Goal: Information Seeking & Learning: Learn about a topic

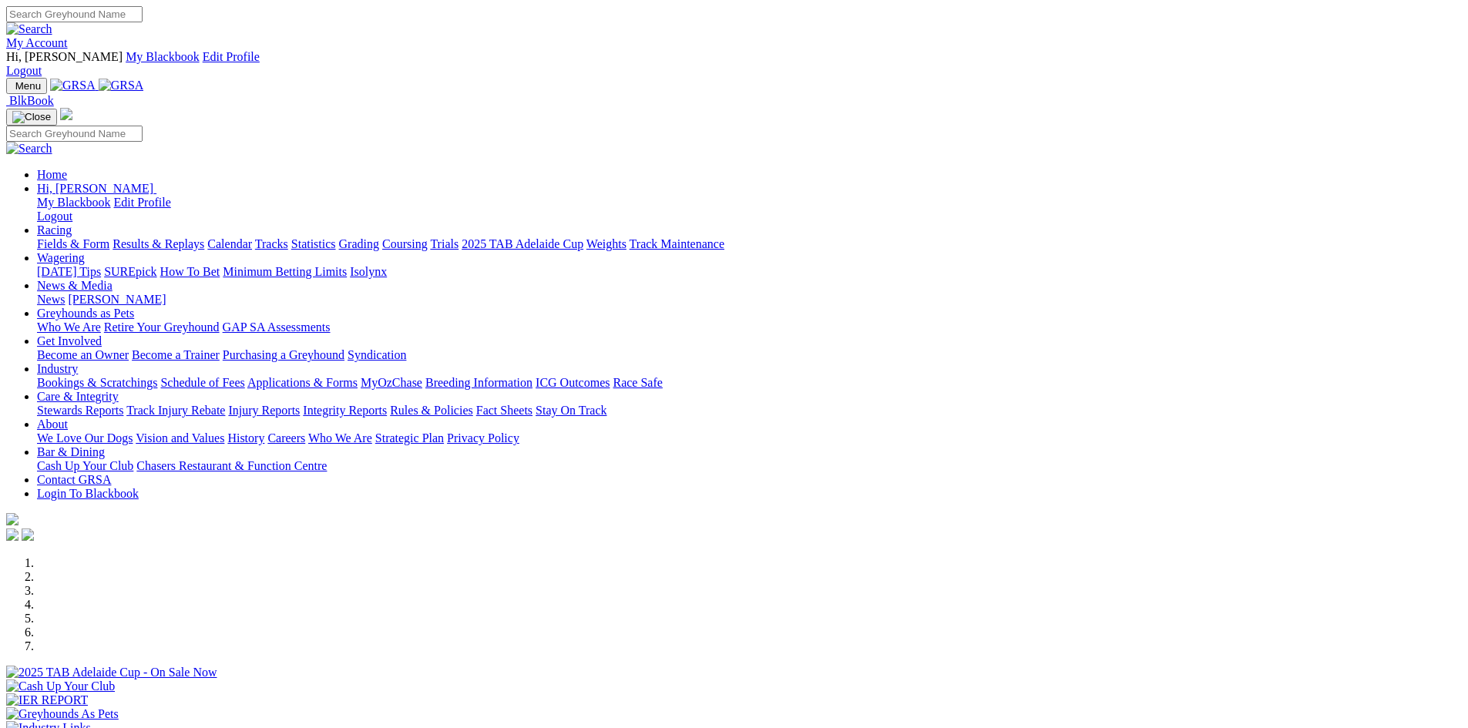
scroll to position [385, 0]
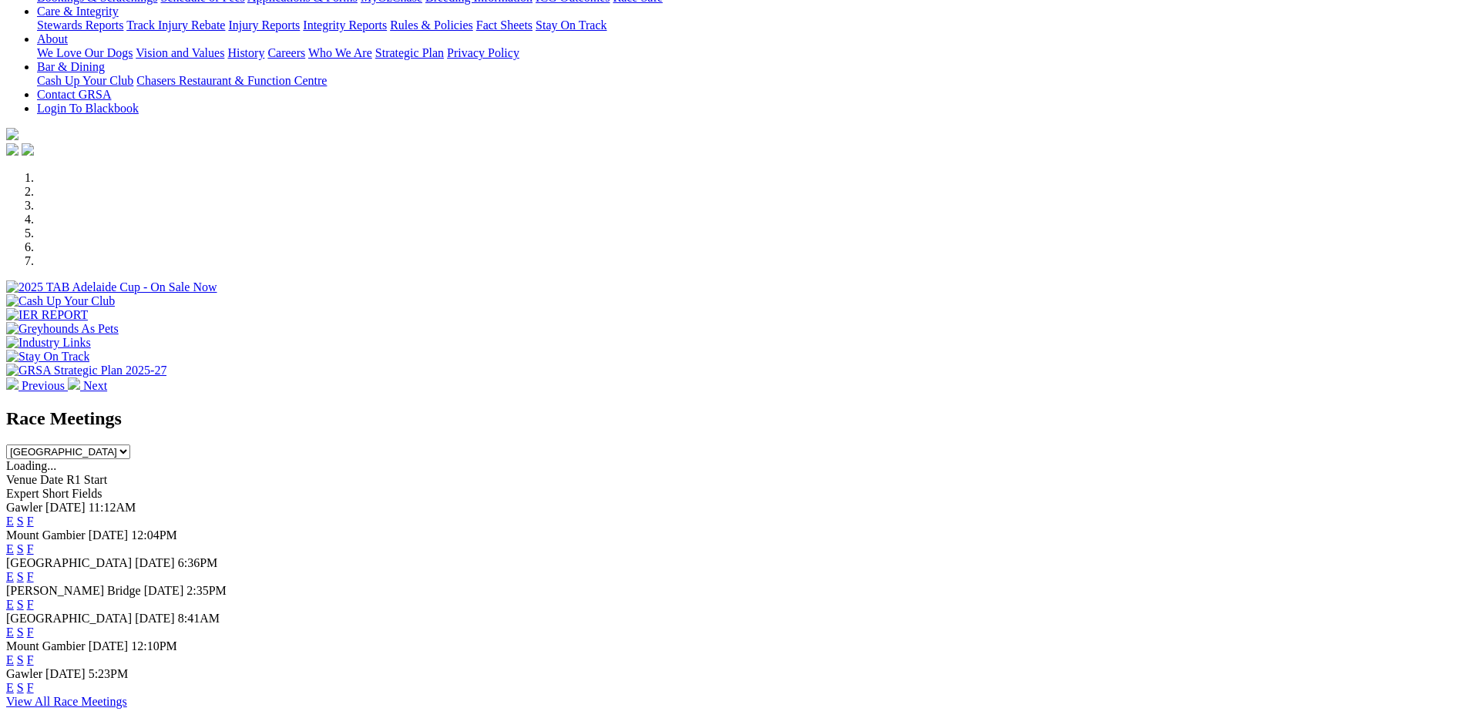
click at [34, 598] on link "F" at bounding box center [30, 604] width 7 height 13
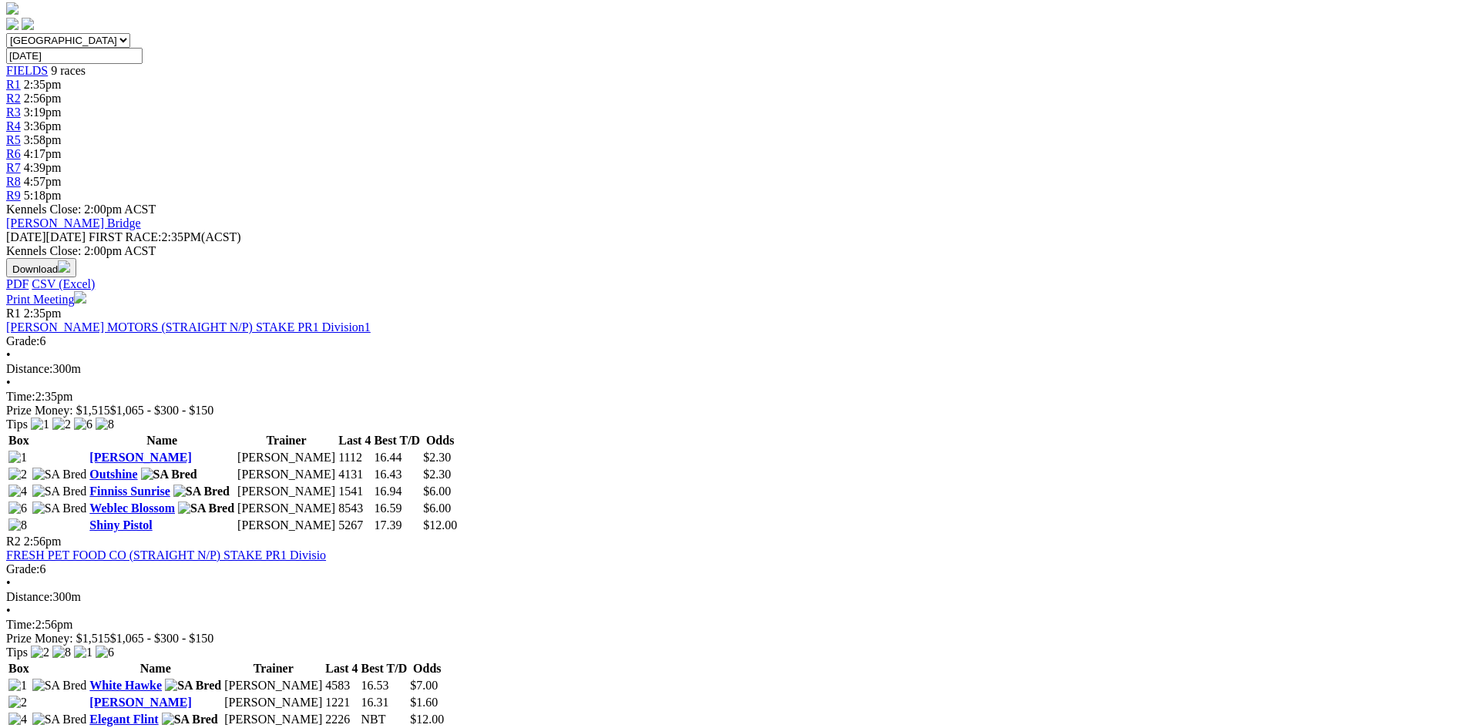
scroll to position [539, 0]
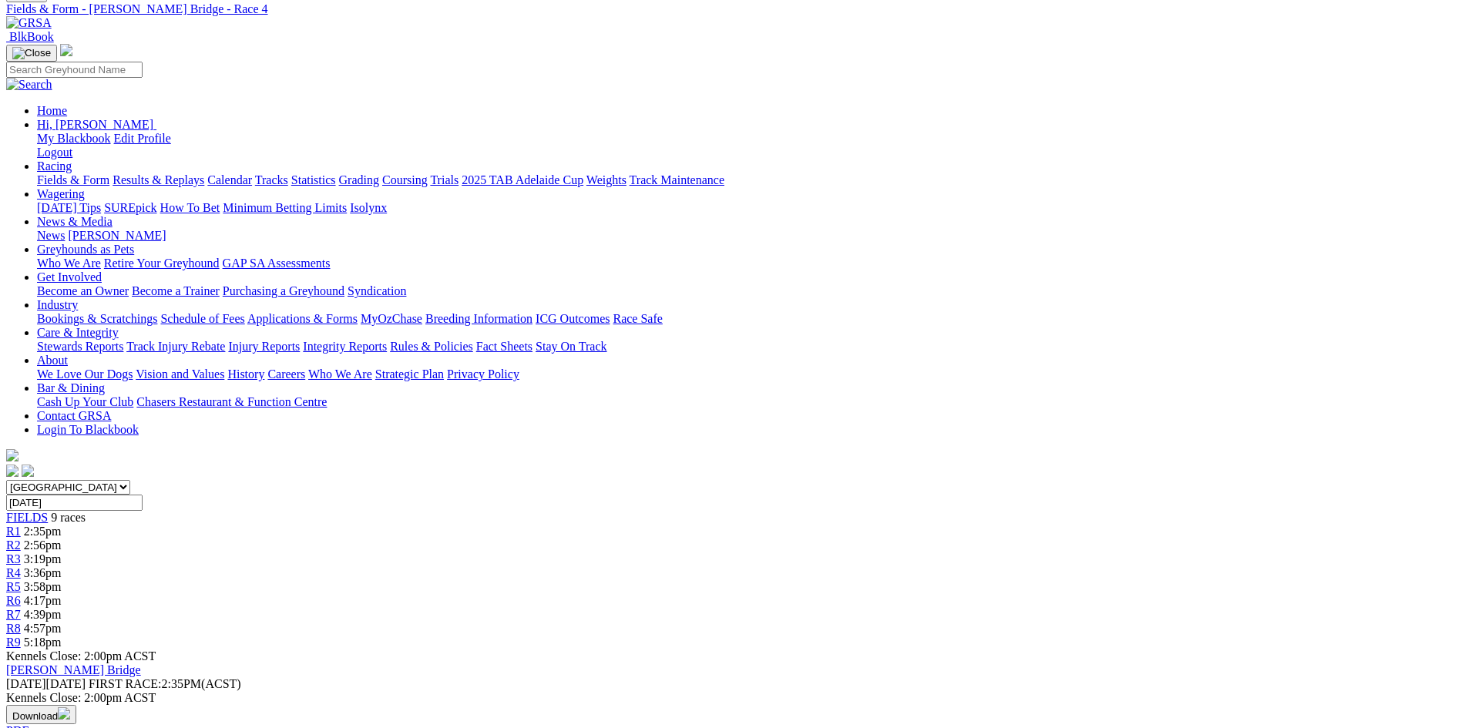
scroll to position [77, 0]
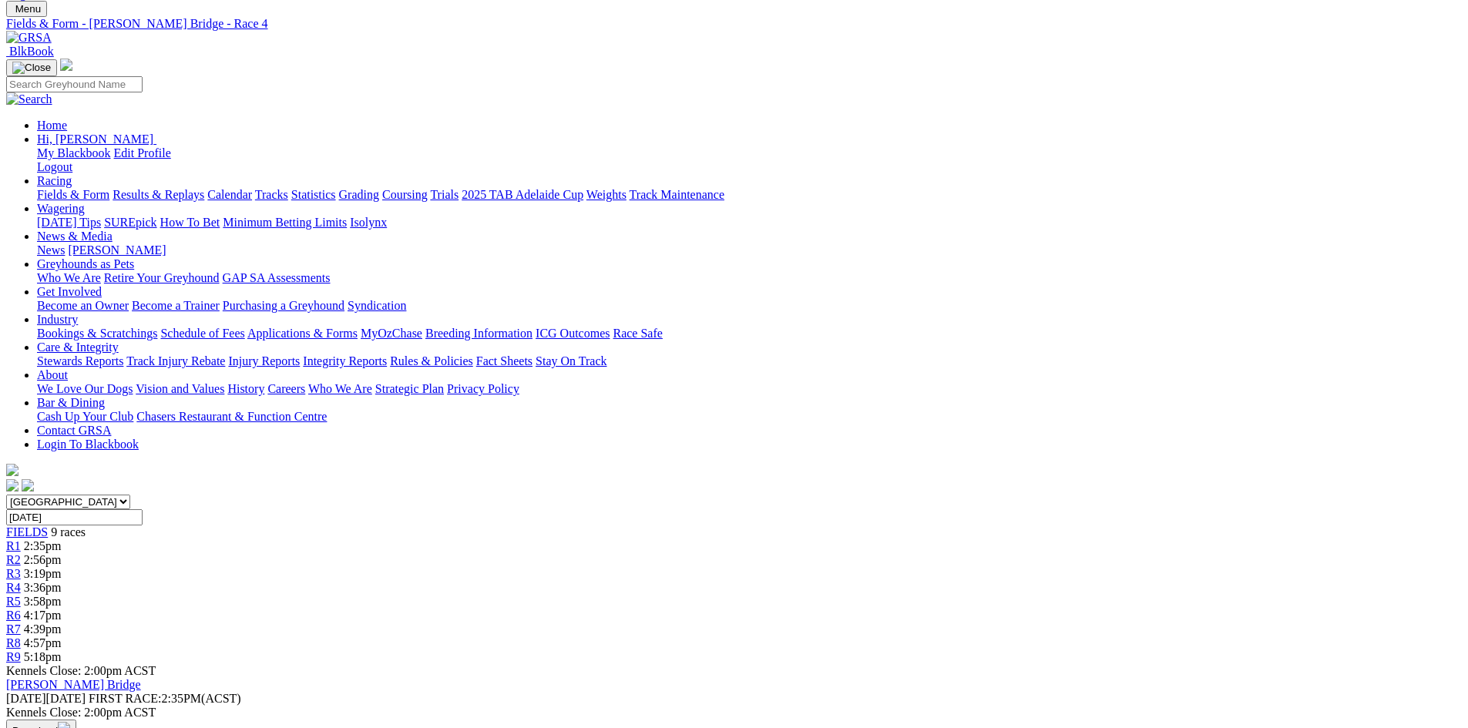
click at [62, 623] on span "4:39pm" at bounding box center [43, 629] width 38 height 13
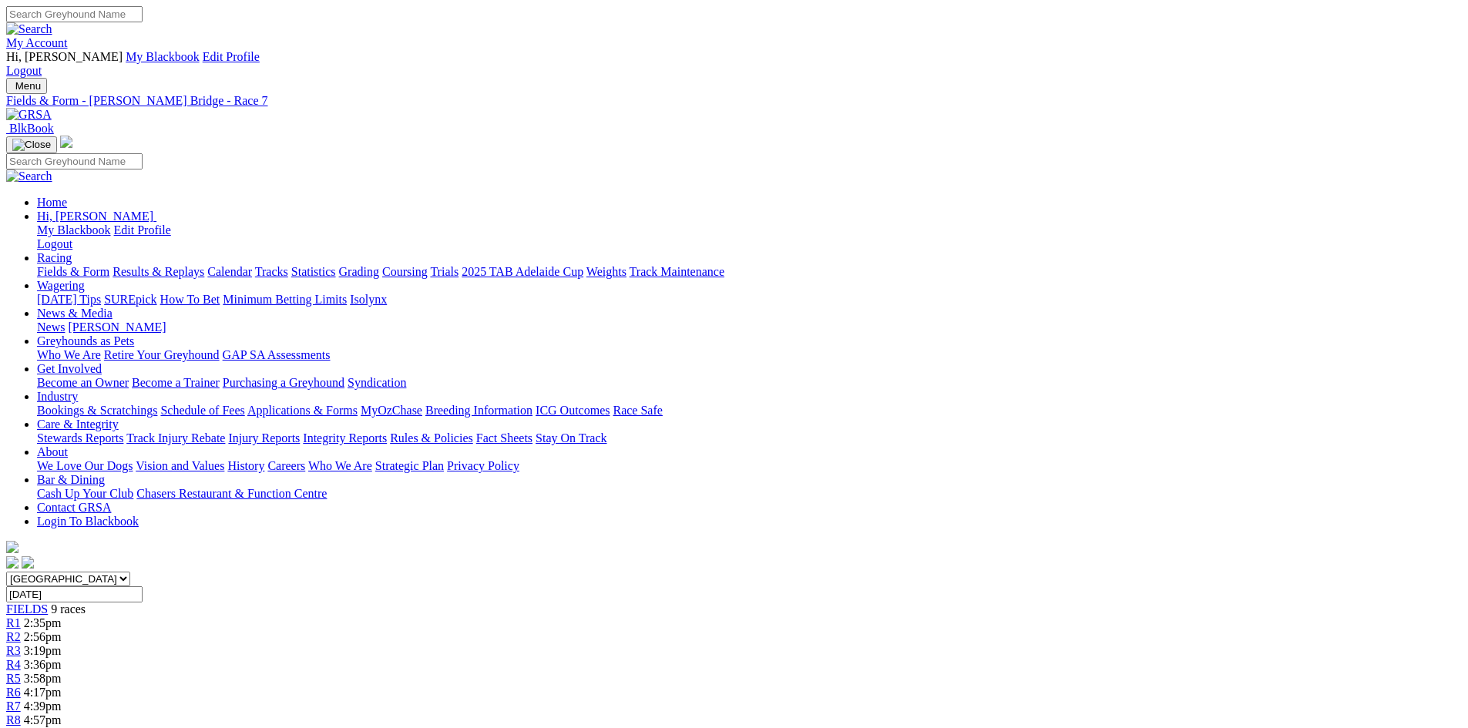
click at [870, 686] on div "R6 4:17pm" at bounding box center [734, 693] width 1456 height 14
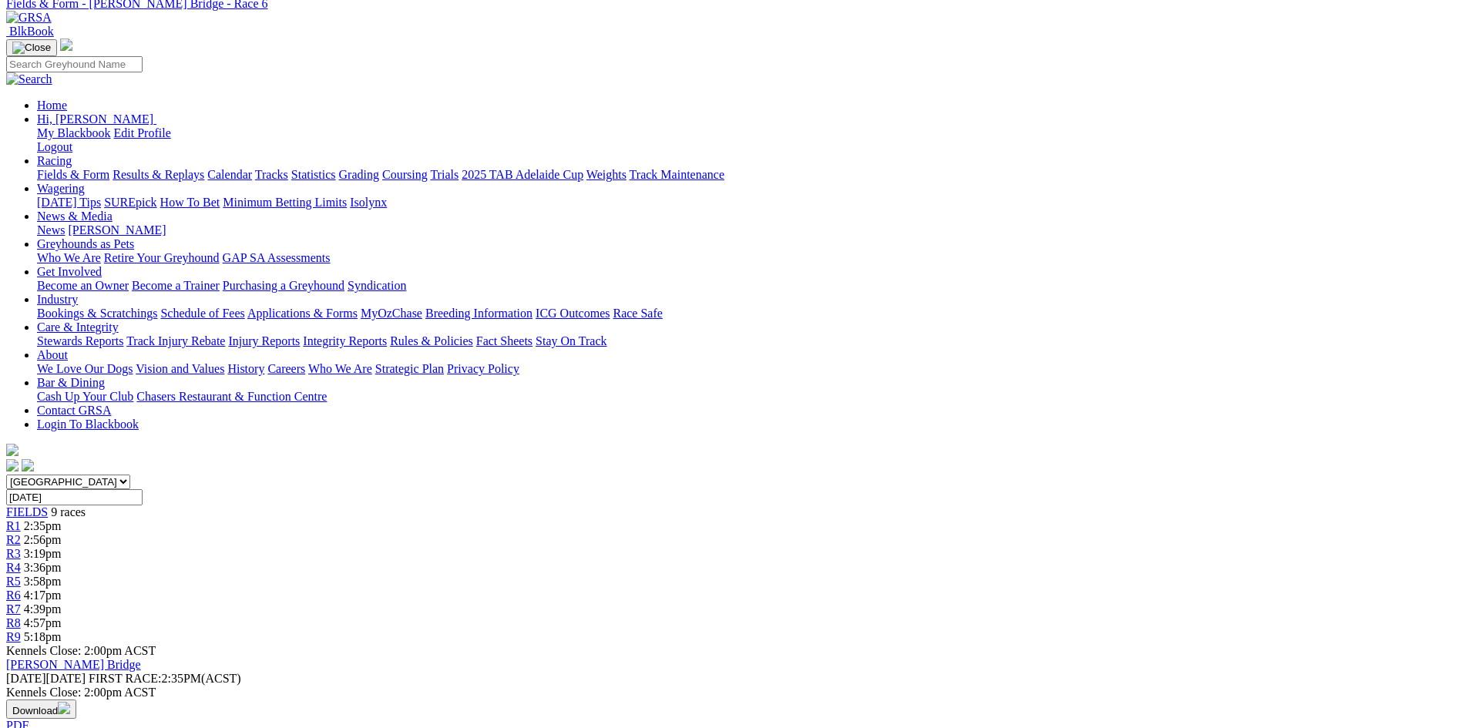
scroll to position [77, 0]
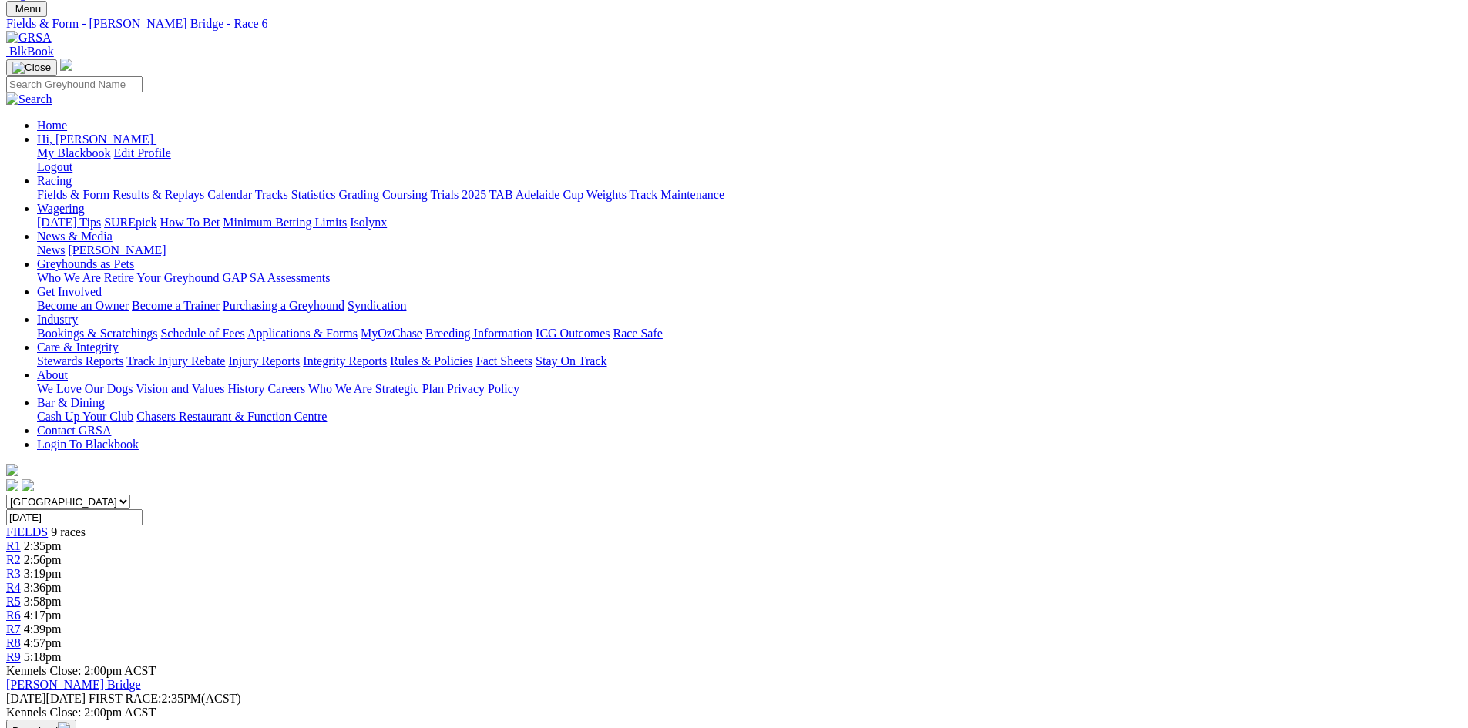
click at [21, 637] on link "R8" at bounding box center [13, 643] width 15 height 13
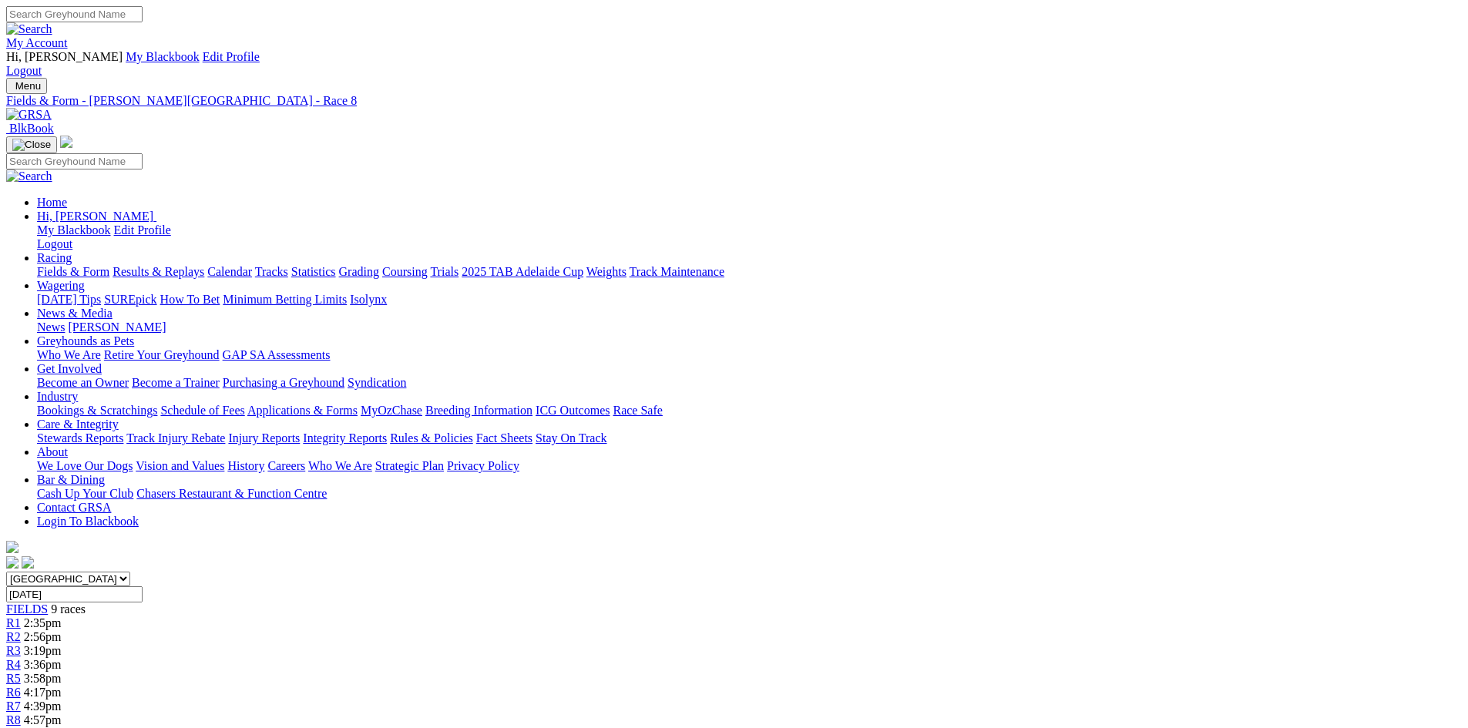
click at [62, 728] on span "5:18pm" at bounding box center [43, 734] width 38 height 13
click at [1151, 728] on div "R9 5:18pm" at bounding box center [734, 735] width 1456 height 14
click at [109, 265] on link "Fields & Form" at bounding box center [73, 271] width 72 height 13
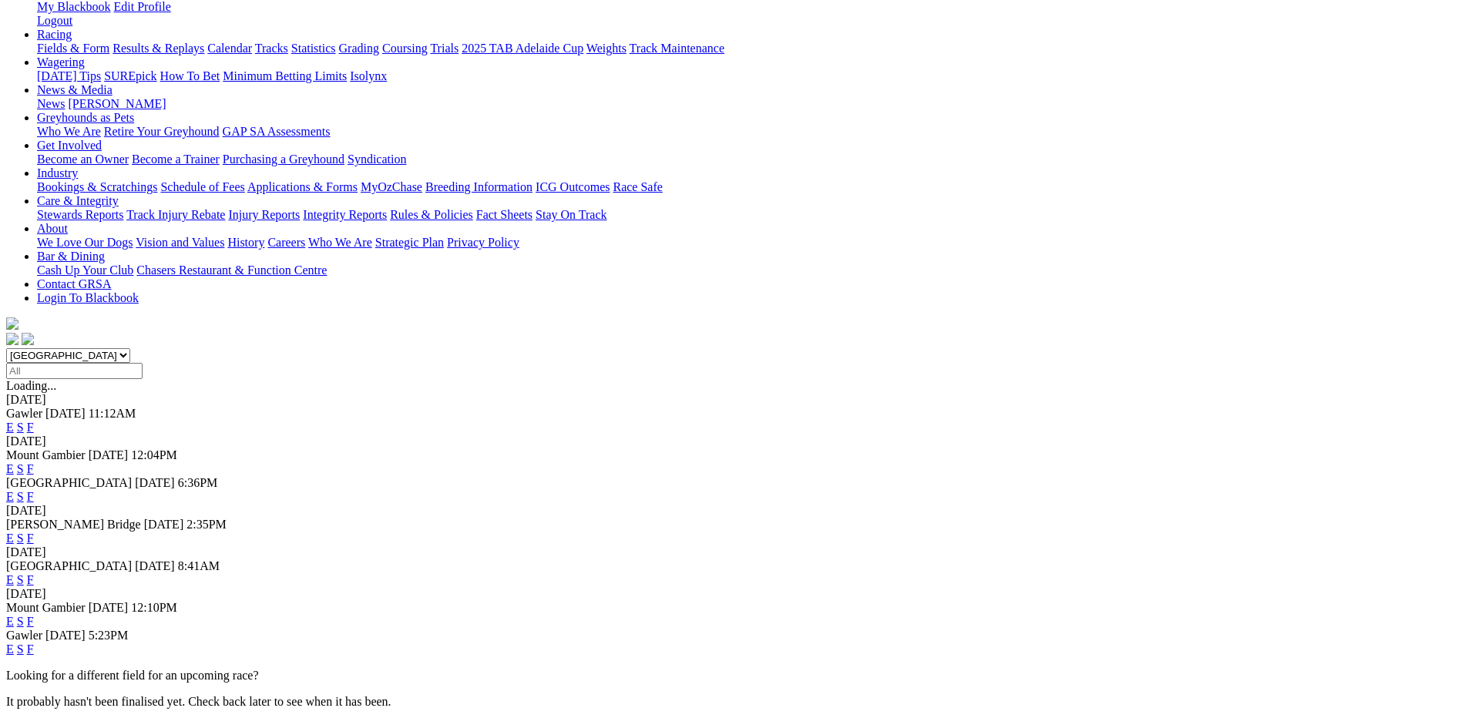
scroll to position [231, 0]
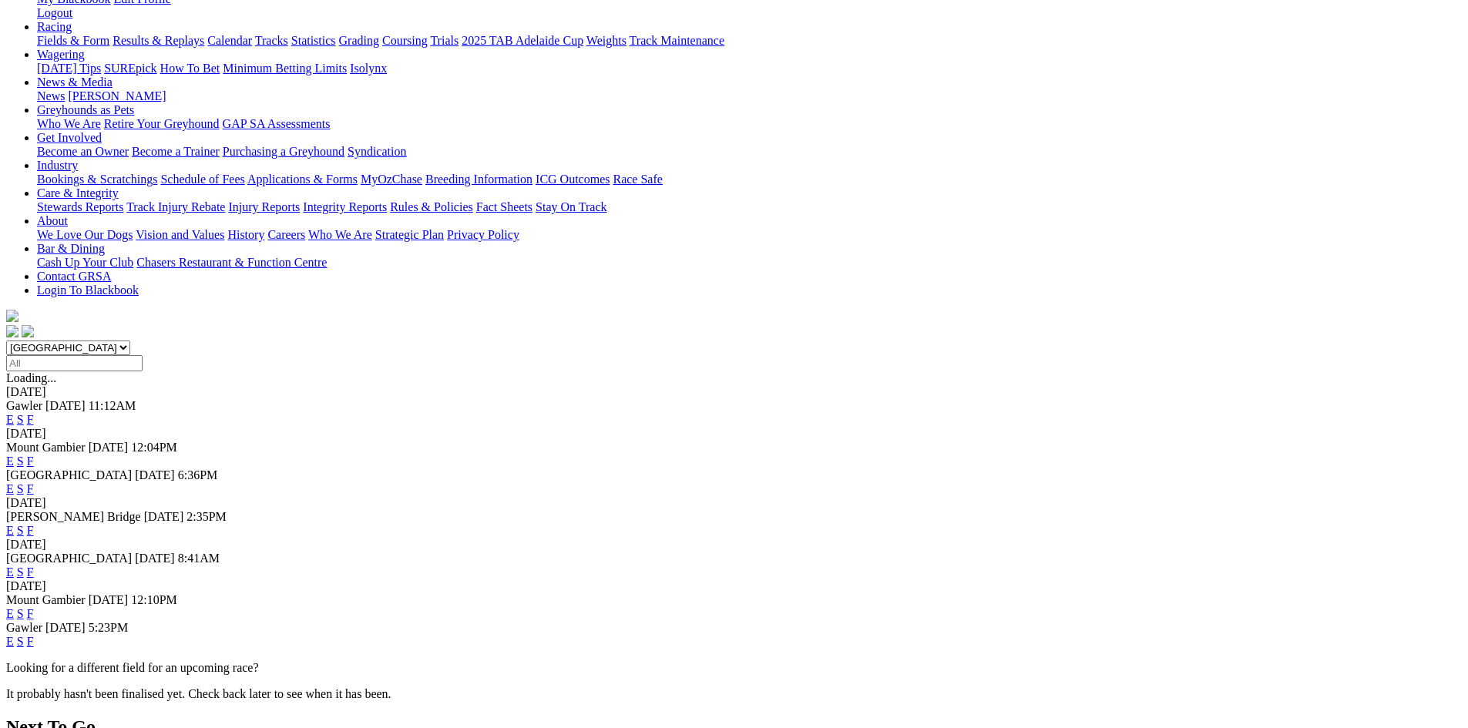
click at [34, 524] on link "F" at bounding box center [30, 530] width 7 height 13
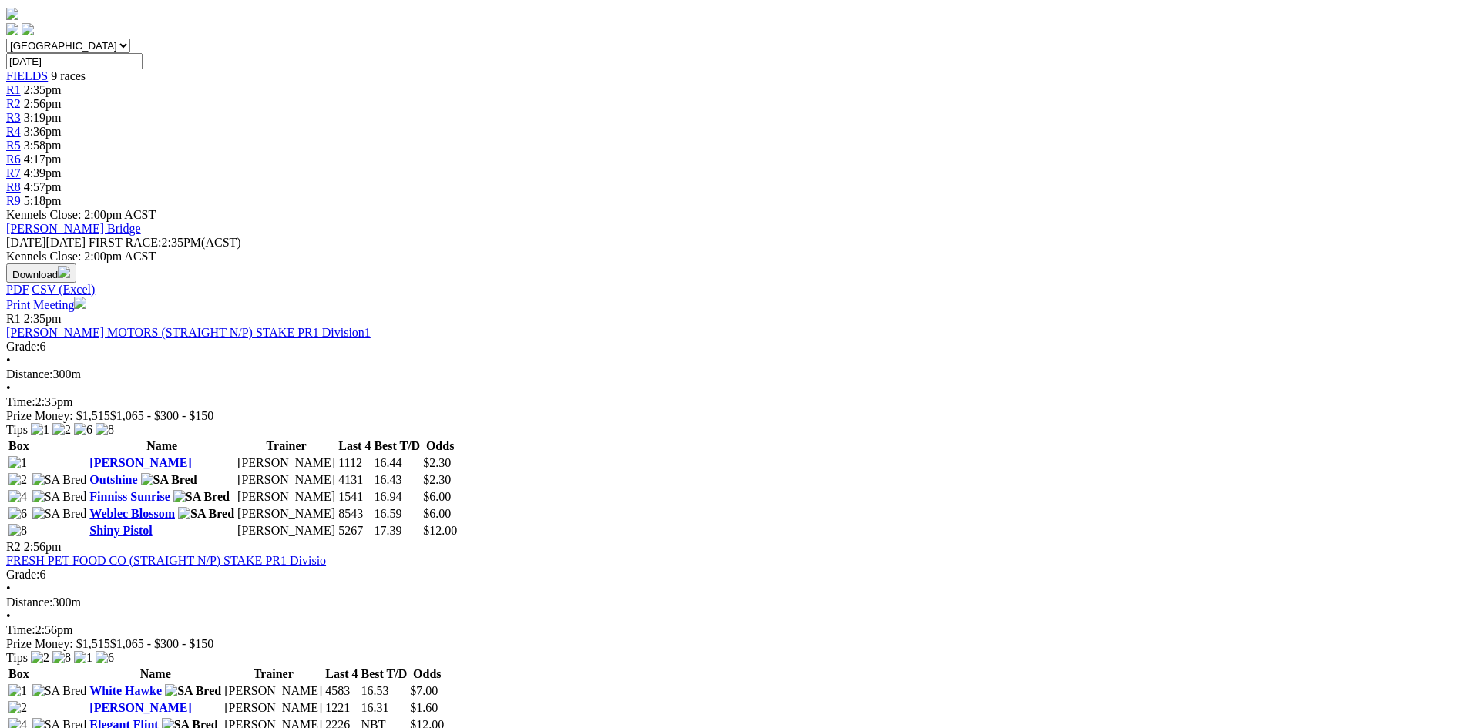
scroll to position [385, 0]
